Goal: Information Seeking & Learning: Learn about a topic

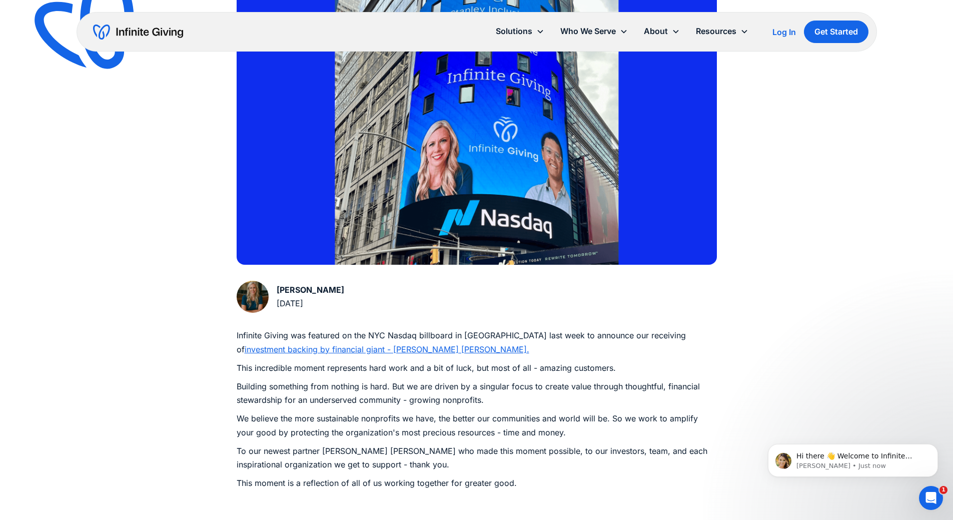
scroll to position [350, 0]
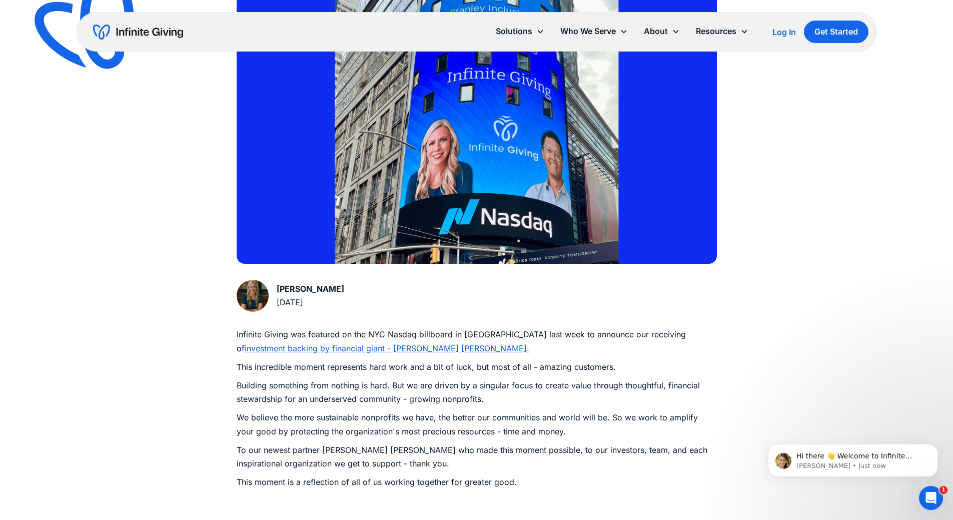
click at [336, 282] on div "[PERSON_NAME]" at bounding box center [311, 289] width 68 height 14
click at [186, 320] on div "News Infinite Giving receives backing by Morgan Stanley, featured on Nasdaq in …" at bounding box center [476, 310] width 953 height 1321
